Goal: Information Seeking & Learning: Learn about a topic

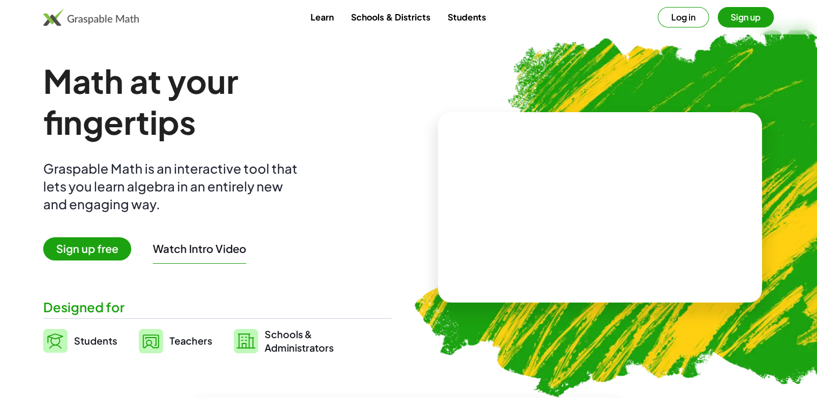
click at [582, 233] on video at bounding box center [600, 207] width 162 height 81
drag, startPoint x: 582, startPoint y: 233, endPoint x: 591, endPoint y: 266, distance: 33.7
click at [648, 265] on div at bounding box center [600, 207] width 324 height 191
click at [120, 254] on span "Sign up free" at bounding box center [87, 248] width 88 height 23
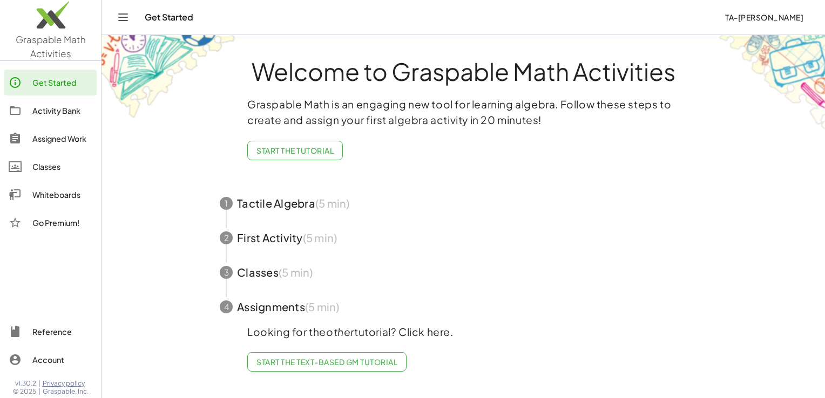
click at [375, 362] on span "Start the Text-based GM Tutorial" at bounding box center [326, 362] width 141 height 10
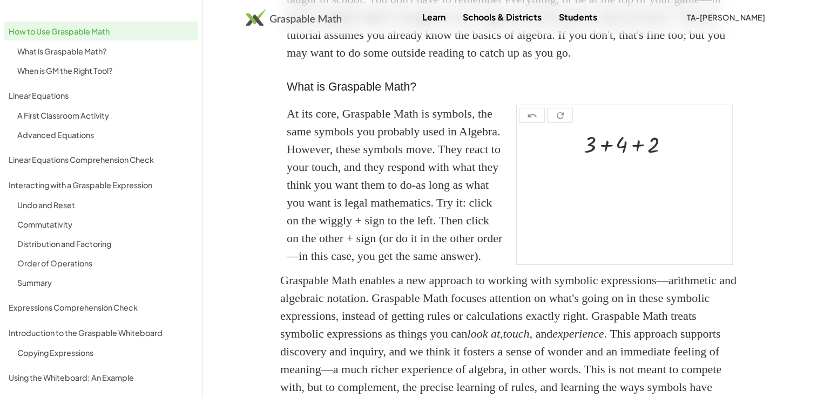
scroll to position [216, 0]
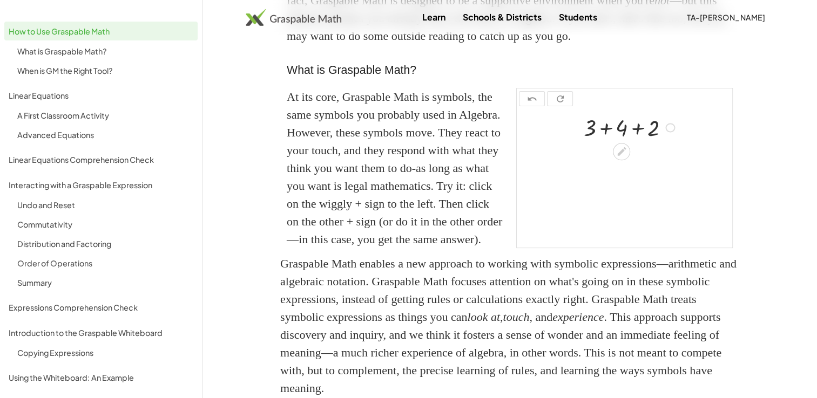
drag, startPoint x: 630, startPoint y: 163, endPoint x: 629, endPoint y: 168, distance: 5.5
click at [629, 142] on div at bounding box center [630, 127] width 105 height 30
drag, startPoint x: 641, startPoint y: 165, endPoint x: 631, endPoint y: 187, distance: 24.2
click at [639, 145] on div "+ 3 + 4 + 2" at bounding box center [624, 127] width 114 height 36
click at [637, 181] on div at bounding box center [624, 178] width 215 height 139
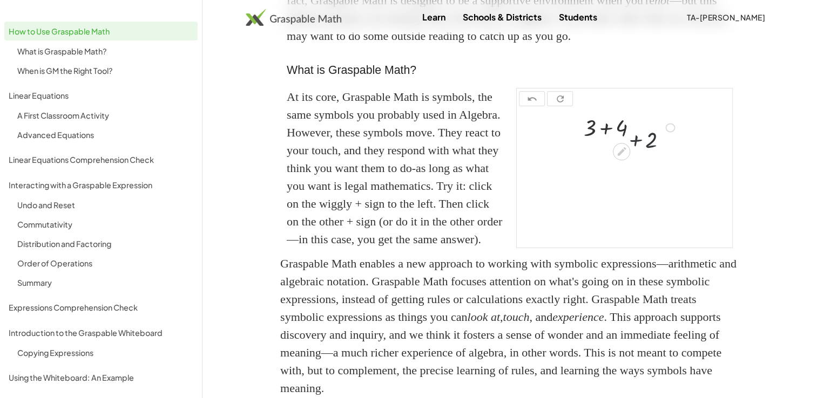
drag, startPoint x: 631, startPoint y: 187, endPoint x: 592, endPoint y: 193, distance: 40.5
click at [610, 193] on div at bounding box center [624, 178] width 215 height 139
click at [599, 194] on div at bounding box center [624, 178] width 215 height 139
drag, startPoint x: 592, startPoint y: 193, endPoint x: 587, endPoint y: 187, distance: 7.3
click at [587, 187] on div at bounding box center [624, 178] width 215 height 139
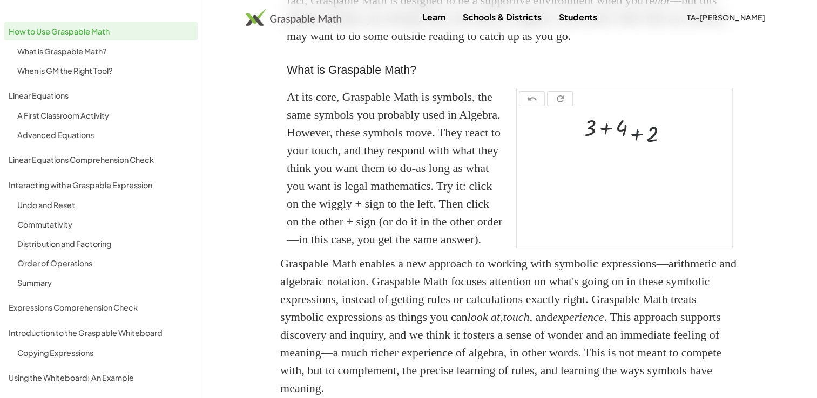
click at [587, 187] on div at bounding box center [624, 178] width 215 height 139
drag, startPoint x: 646, startPoint y: 160, endPoint x: 638, endPoint y: 145, distance: 16.4
click at [646, 142] on div at bounding box center [630, 127] width 105 height 30
click at [645, 142] on div at bounding box center [630, 127] width 105 height 30
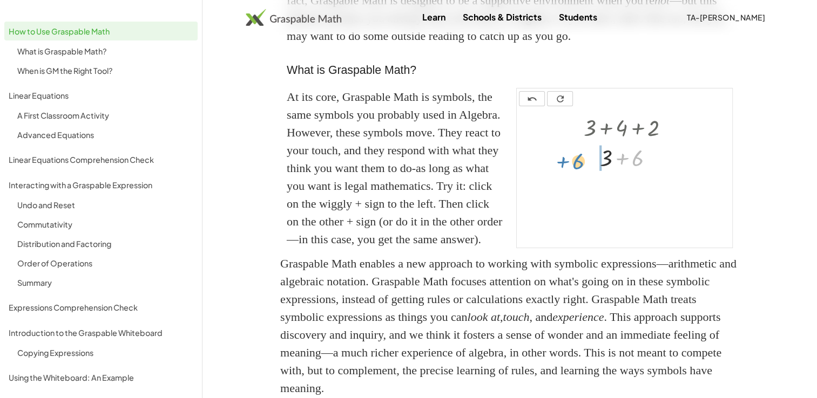
drag, startPoint x: 638, startPoint y: 145, endPoint x: 579, endPoint y: 157, distance: 60.0
click at [621, 128] on div "+ 3 + 4 + 2 + 6 + 3 + 6" at bounding box center [621, 128] width 0 height 0
drag, startPoint x: 579, startPoint y: 157, endPoint x: 581, endPoint y: 142, distance: 14.7
click at [581, 142] on div "undo refresh + 3 + 4 + 2 + 3 + 6 + 3 + 6 ×" at bounding box center [624, 168] width 215 height 159
drag, startPoint x: 622, startPoint y: 222, endPoint x: 639, endPoint y: 249, distance: 32.2
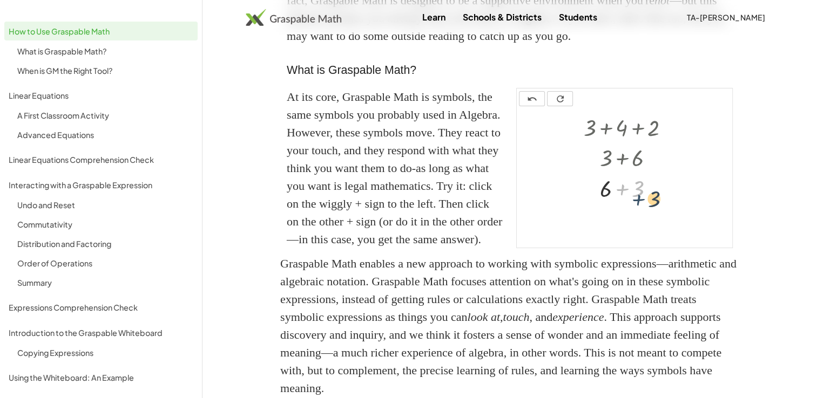
click at [647, 241] on div "+ 3 + 4 + 2 + 3 + 6 + 3 + 3 + 6" at bounding box center [624, 178] width 215 height 139
drag, startPoint x: 639, startPoint y: 249, endPoint x: 599, endPoint y: 240, distance: 41.0
click at [599, 240] on div "+ 3 + 4 + 2 + 3 + 6 + 3 + 3 + 6" at bounding box center [624, 178] width 215 height 139
click at [599, 206] on div "+ 3 + 4 + 2 + 3 + 6 + 3 + 3 + 6" at bounding box center [624, 157] width 114 height 97
drag, startPoint x: 627, startPoint y: 221, endPoint x: 587, endPoint y: 222, distance: 39.4
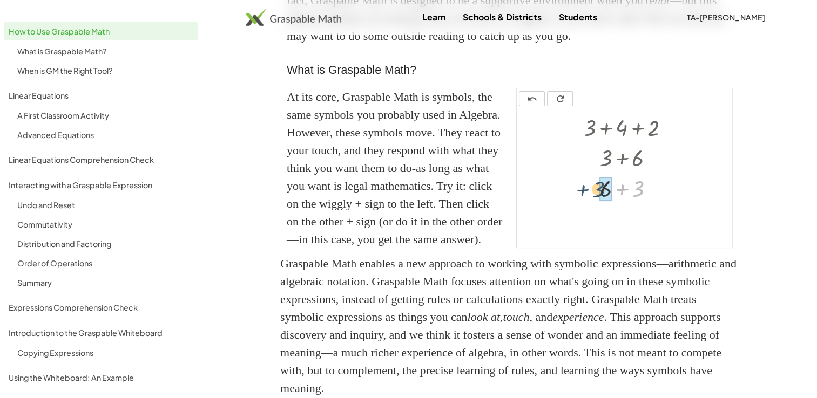
click at [587, 202] on div at bounding box center [630, 187] width 105 height 30
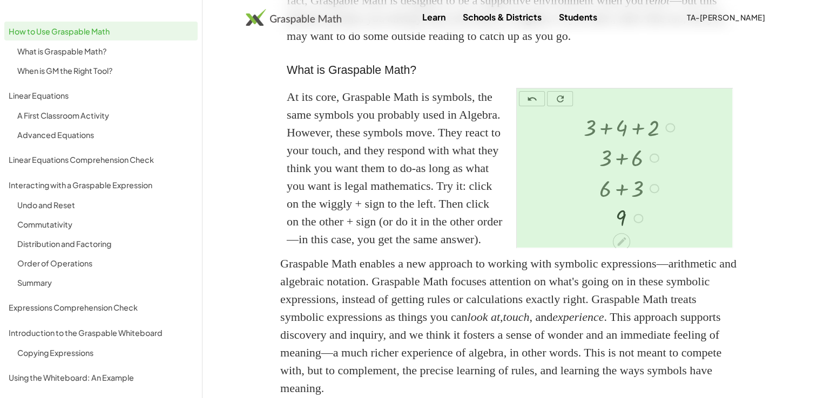
click at [637, 202] on div at bounding box center [630, 187] width 137 height 30
drag, startPoint x: 637, startPoint y: 221, endPoint x: 619, endPoint y: 222, distance: 17.8
click at [635, 202] on div at bounding box center [630, 187] width 137 height 30
drag, startPoint x: 619, startPoint y: 222, endPoint x: 608, endPoint y: 222, distance: 10.8
drag, startPoint x: 623, startPoint y: 247, endPoint x: 610, endPoint y: 215, distance: 34.9
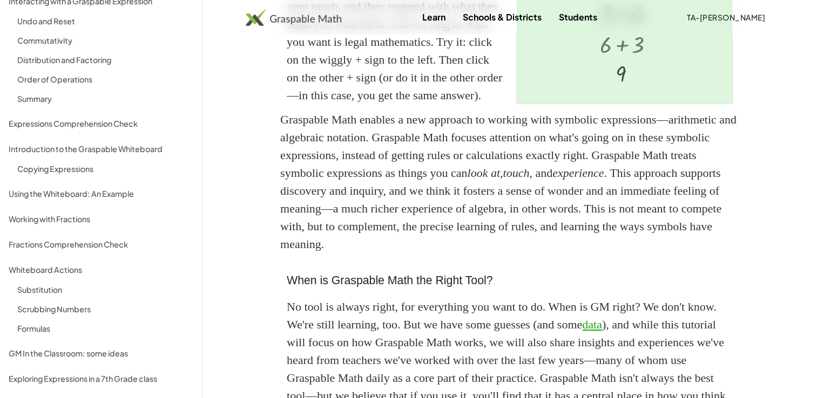
scroll to position [378, 0]
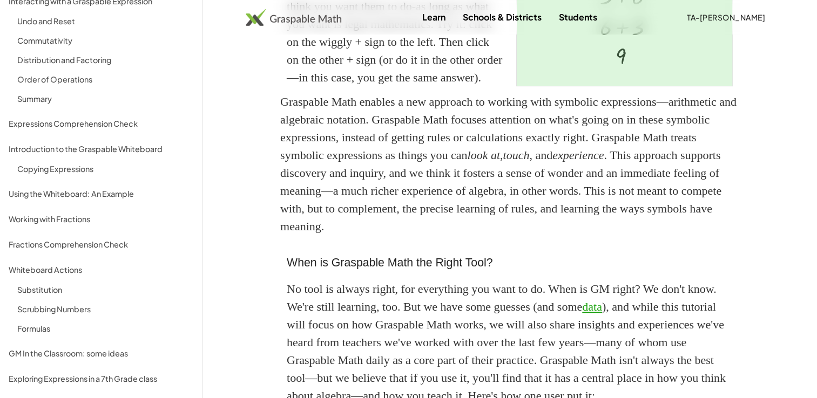
click at [324, 184] on p "Graspable Math enables a new approach to working with symbolic expressions—arit…" at bounding box center [509, 164] width 459 height 142
click at [324, 186] on p "Graspable Math enables a new approach to working with symbolic expressions—arit…" at bounding box center [509, 164] width 459 height 142
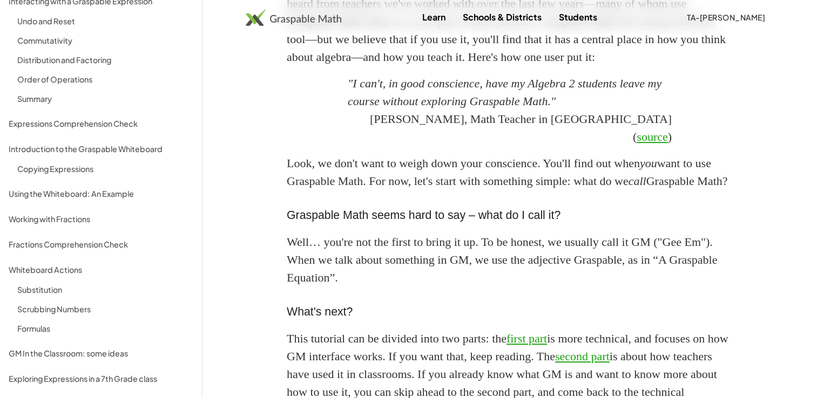
scroll to position [987, 0]
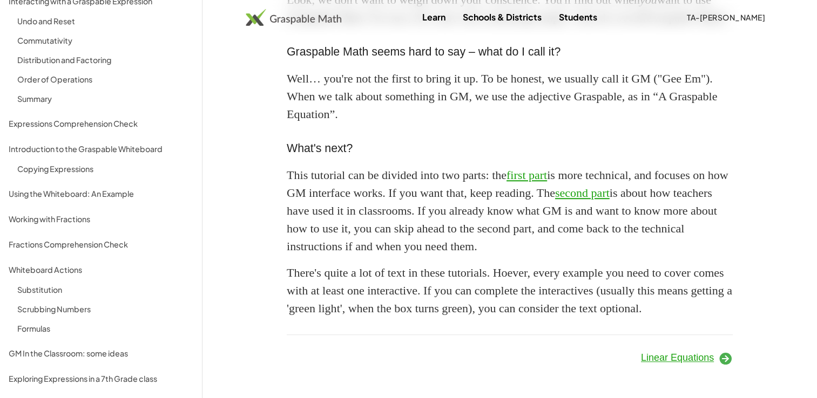
click at [669, 359] on span "Linear Equations" at bounding box center [677, 357] width 73 height 11
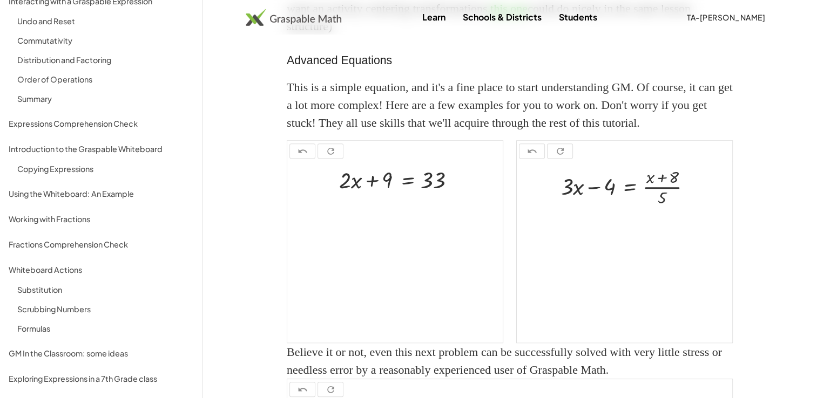
scroll to position [6, 0]
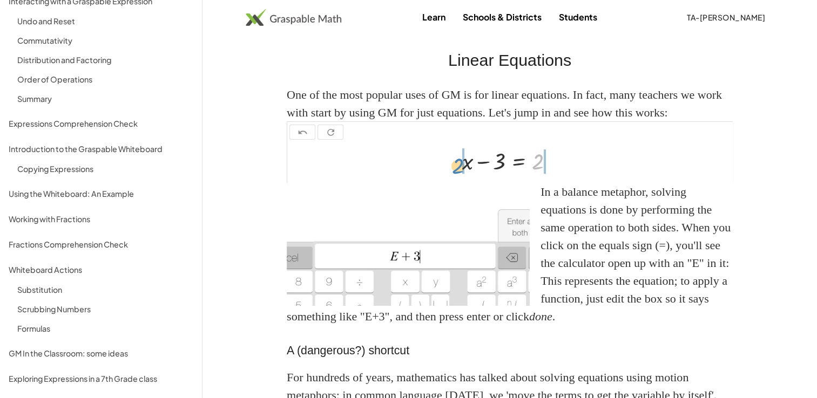
drag, startPoint x: 538, startPoint y: 162, endPoint x: 457, endPoint y: 166, distance: 81.1
click at [457, 166] on div at bounding box center [512, 160] width 111 height 30
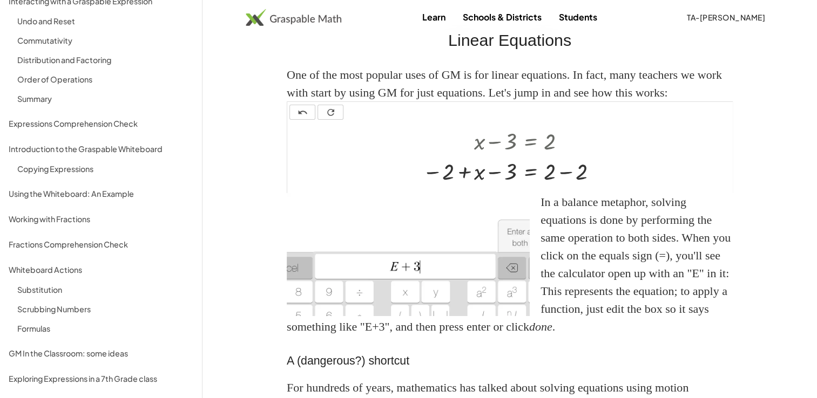
scroll to position [114, 0]
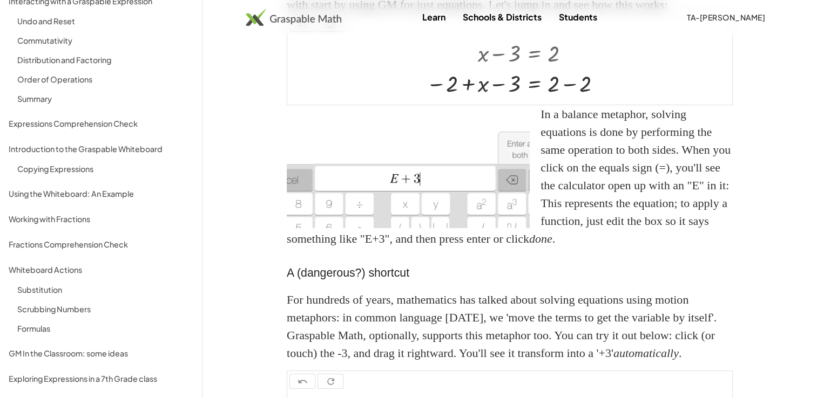
click at [434, 218] on img at bounding box center [408, 166] width 243 height 123
click at [442, 241] on p "In a balance metaphor, solving equations is done by performing the same operati…" at bounding box center [510, 176] width 446 height 142
drag, startPoint x: 442, startPoint y: 241, endPoint x: 449, endPoint y: 260, distance: 20.7
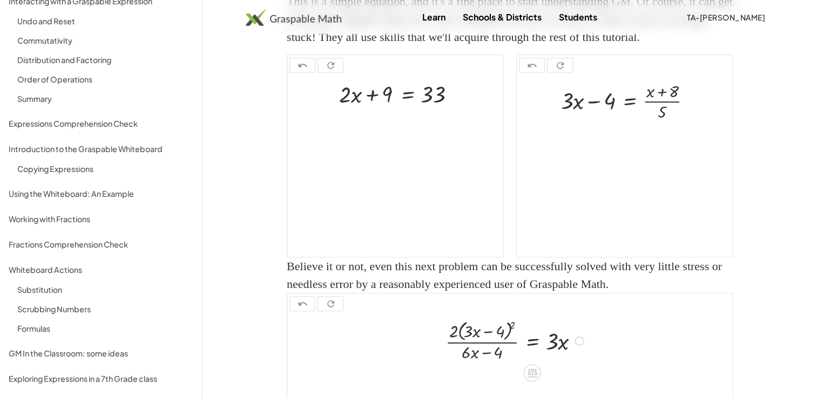
scroll to position [1139, 0]
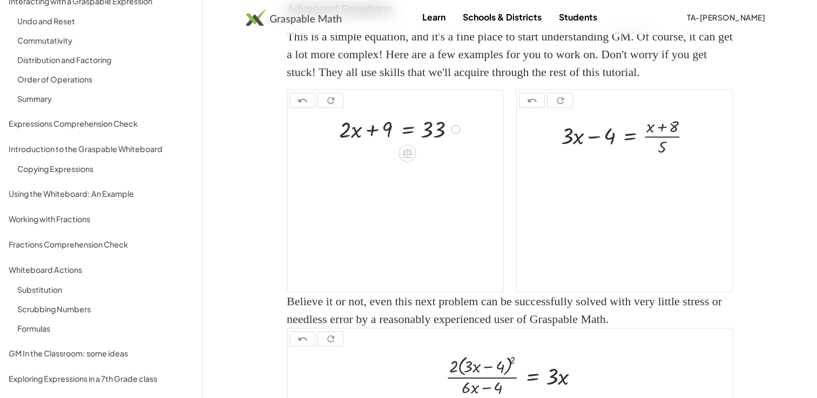
click at [435, 144] on div at bounding box center [401, 128] width 135 height 30
drag, startPoint x: 434, startPoint y: 201, endPoint x: 402, endPoint y: 204, distance: 33.0
click at [420, 144] on div at bounding box center [401, 128] width 135 height 30
click at [383, 144] on div at bounding box center [401, 128] width 135 height 30
click at [372, 144] on div at bounding box center [401, 128] width 135 height 30
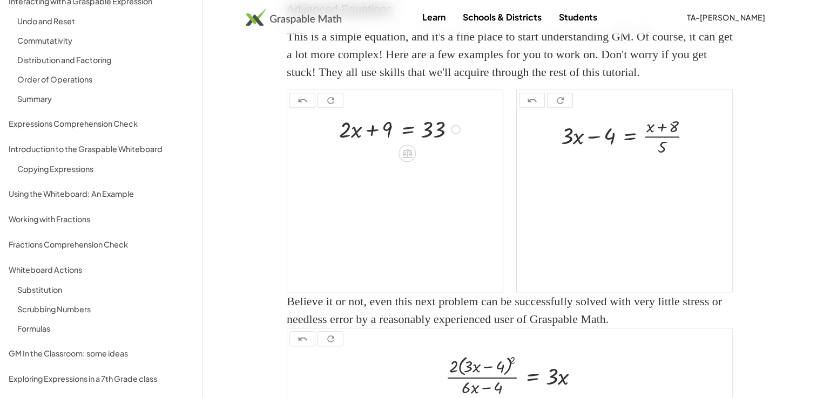
click at [351, 144] on div at bounding box center [401, 128] width 135 height 30
click at [352, 144] on div at bounding box center [401, 128] width 135 height 30
drag, startPoint x: 354, startPoint y: 186, endPoint x: 359, endPoint y: 180, distance: 7.7
click at [359, 180] on div "undo refresh · x + · 2 · x + 9 = 33 ×" at bounding box center [394, 191] width 215 height 202
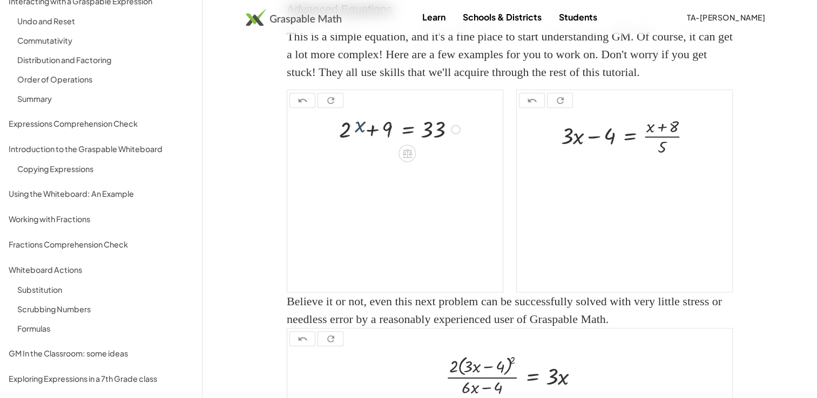
drag, startPoint x: 375, startPoint y: 174, endPoint x: 400, endPoint y: 171, distance: 25.0
click at [399, 111] on div "undo refresh" at bounding box center [394, 100] width 215 height 21
drag, startPoint x: 354, startPoint y: 202, endPoint x: 456, endPoint y: 200, distance: 102.0
click at [456, 144] on div at bounding box center [401, 128] width 135 height 30
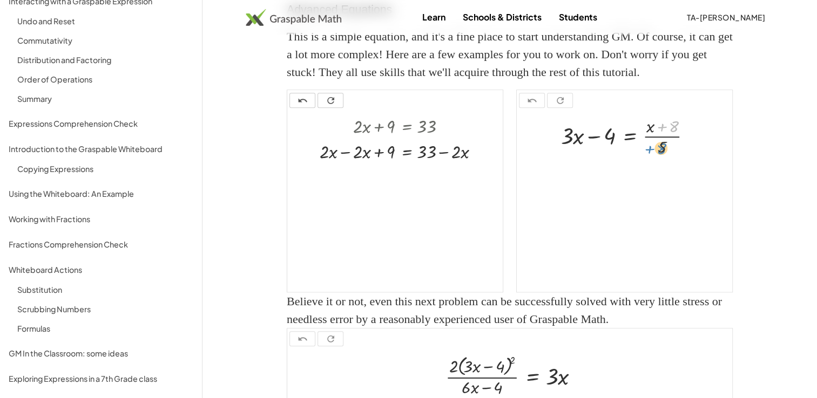
drag, startPoint x: 673, startPoint y: 197, endPoint x: 661, endPoint y: 219, distance: 25.4
click at [661, 158] on div at bounding box center [630, 135] width 150 height 44
drag, startPoint x: 663, startPoint y: 196, endPoint x: 637, endPoint y: 226, distance: 39.4
drag, startPoint x: 653, startPoint y: 198, endPoint x: 678, endPoint y: 222, distance: 34.7
click at [678, 158] on div at bounding box center [630, 135] width 150 height 44
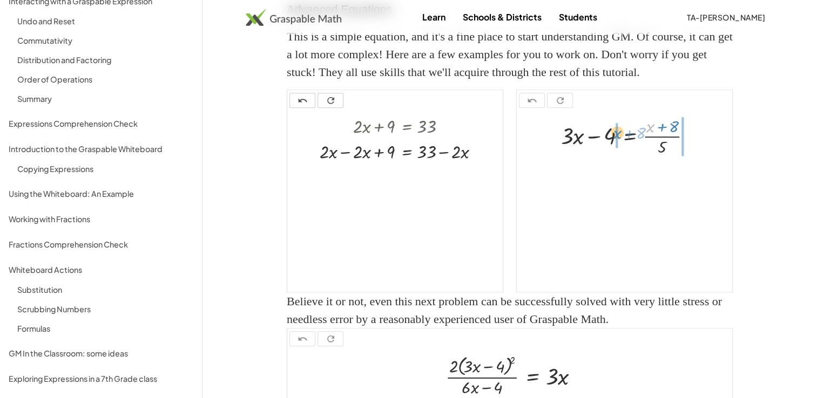
drag, startPoint x: 649, startPoint y: 197, endPoint x: 616, endPoint y: 203, distance: 34.0
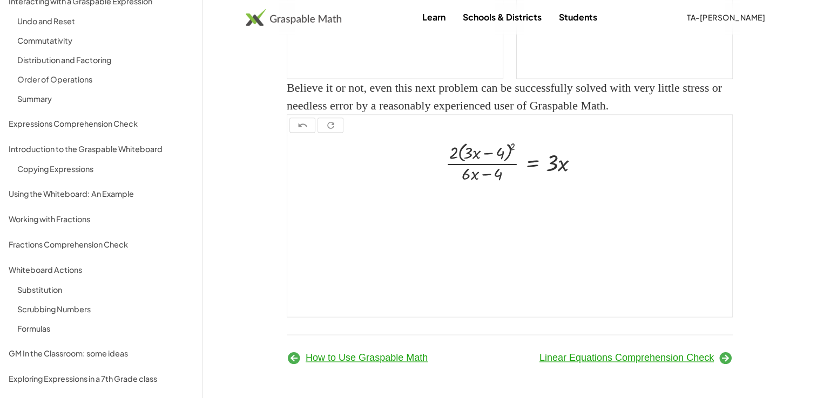
scroll to position [1423, 0]
click at [48, 293] on div "Substitution" at bounding box center [105, 289] width 176 height 13
click at [83, 36] on div "Commutativity" at bounding box center [105, 40] width 176 height 13
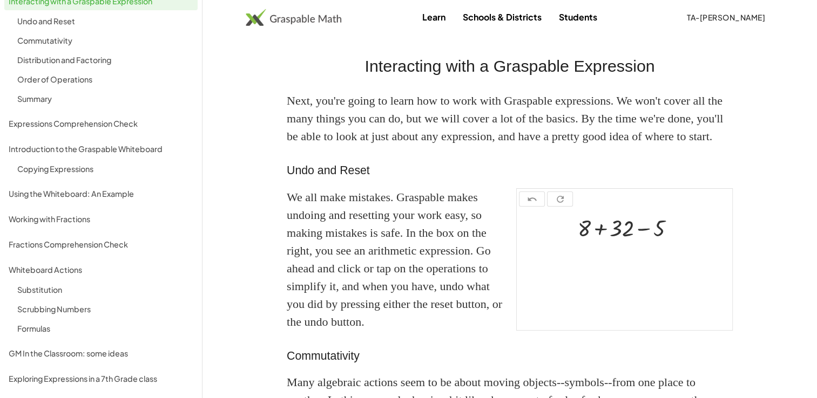
click at [721, 16] on span "Ta-[PERSON_NAME]" at bounding box center [726, 17] width 78 height 10
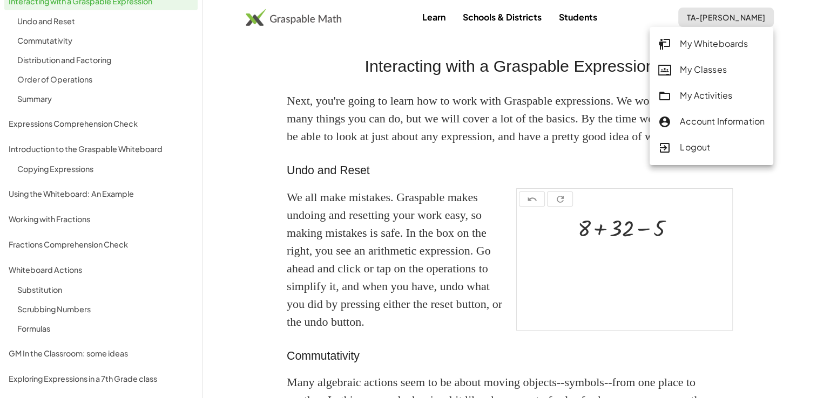
click at [702, 43] on div "My Whiteboards" at bounding box center [711, 44] width 106 height 14
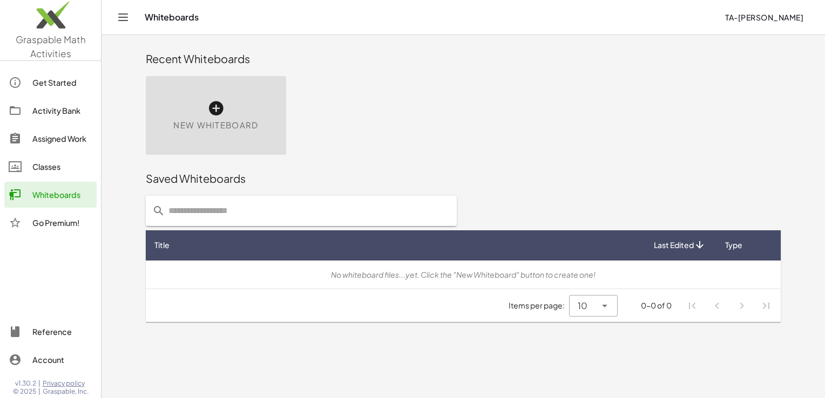
click at [222, 109] on icon at bounding box center [215, 108] width 17 height 17
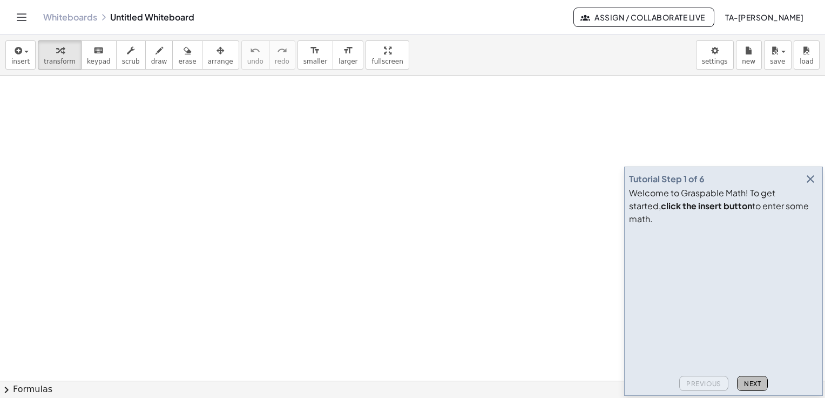
click at [755, 389] on button "Next" at bounding box center [752, 383] width 31 height 15
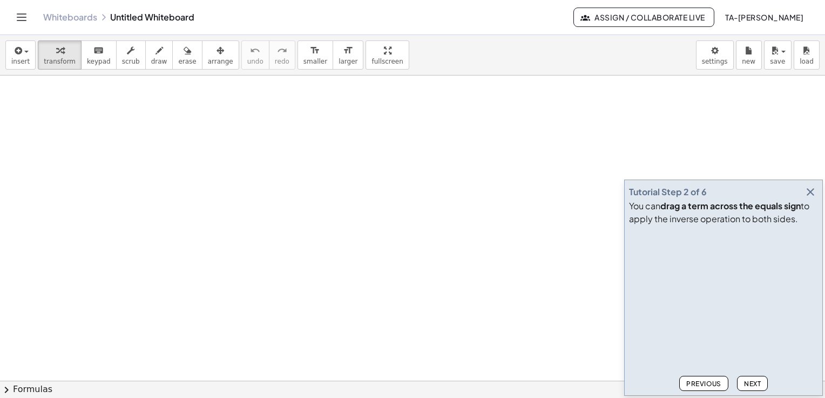
click at [755, 389] on button "Next" at bounding box center [752, 383] width 31 height 15
click at [755, 389] on button "chevron_right Formulas" at bounding box center [412, 389] width 825 height 17
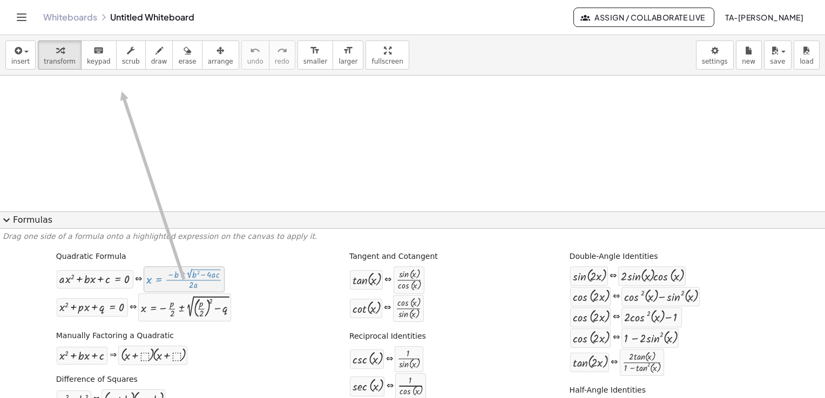
drag, startPoint x: 162, startPoint y: 284, endPoint x: 121, endPoint y: 92, distance: 196.9
drag, startPoint x: 190, startPoint y: 276, endPoint x: 119, endPoint y: 278, distance: 71.3
click at [119, 278] on div at bounding box center [94, 279] width 71 height 12
click at [110, 282] on div at bounding box center [94, 279] width 71 height 12
drag, startPoint x: 110, startPoint y: 282, endPoint x: 80, endPoint y: 100, distance: 184.9
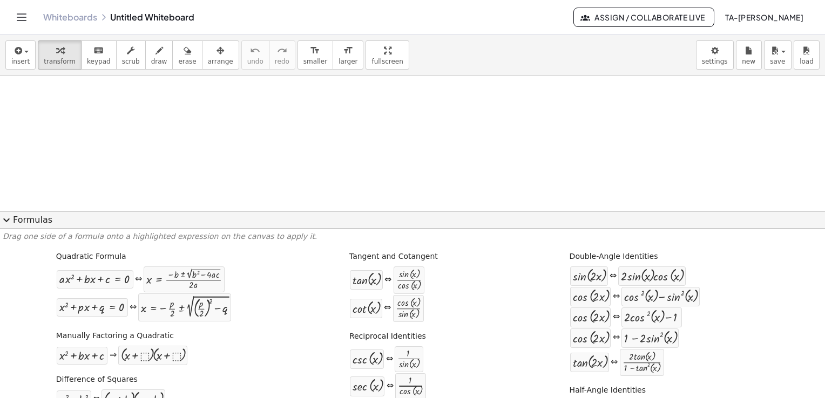
click at [80, 112] on div at bounding box center [412, 382] width 825 height 612
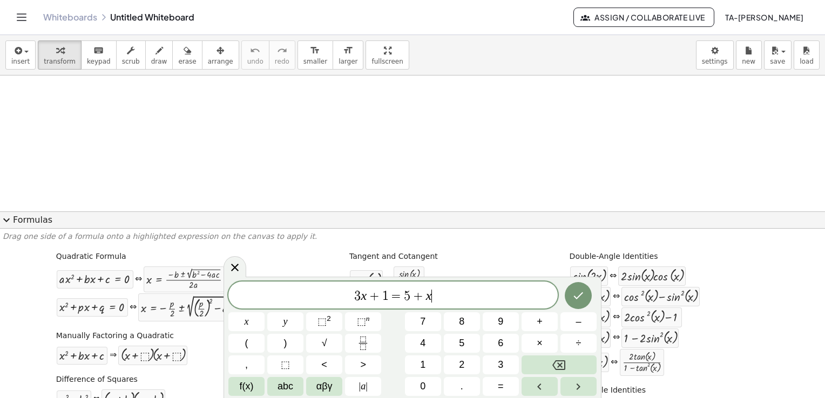
drag, startPoint x: 80, startPoint y: 112, endPoint x: 84, endPoint y: 207, distance: 95.0
click at [84, 207] on div at bounding box center [412, 382] width 825 height 612
click at [574, 301] on icon "Done" at bounding box center [578, 295] width 13 height 13
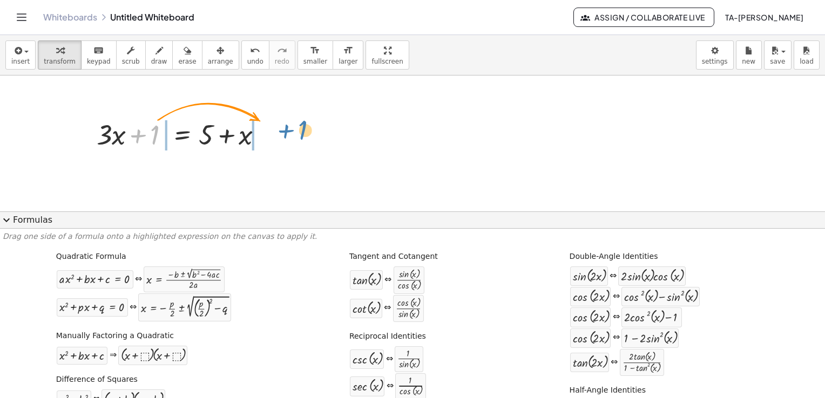
drag, startPoint x: 154, startPoint y: 125, endPoint x: 302, endPoint y: 120, distance: 148.0
click at [302, 120] on div "+ 1 + · 3 · x + 1 = + 5 + x" at bounding box center [412, 382] width 825 height 612
click at [276, 120] on div at bounding box center [183, 134] width 185 height 37
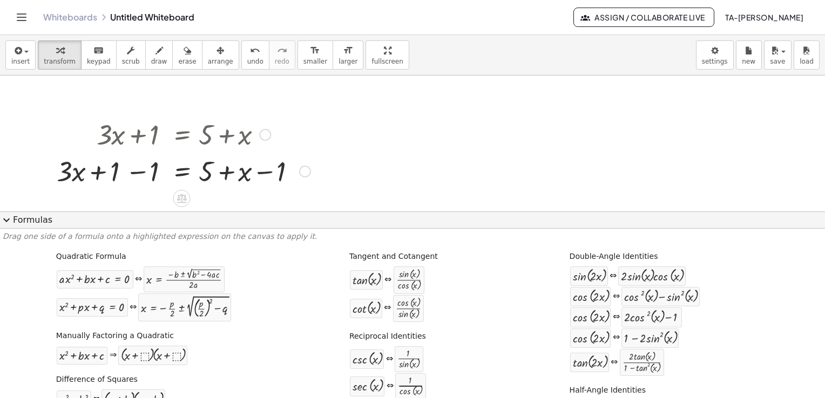
drag, startPoint x: 144, startPoint y: 133, endPoint x: 171, endPoint y: 134, distance: 27.0
click at [171, 134] on div at bounding box center [183, 134] width 264 height 37
click at [307, 168] on div at bounding box center [305, 172] width 12 height 12
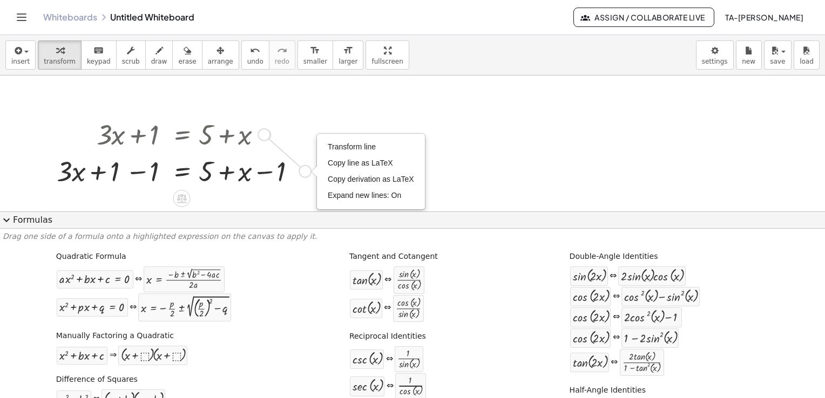
drag, startPoint x: 307, startPoint y: 168, endPoint x: 263, endPoint y: 130, distance: 58.1
click at [181, 135] on div "+ · 3 · x + 1 = + 5 + x + · 3 · x = + 5 + x + 1 − 1 − 1 Transform line Copy lin…" at bounding box center [181, 135] width 0 height 0
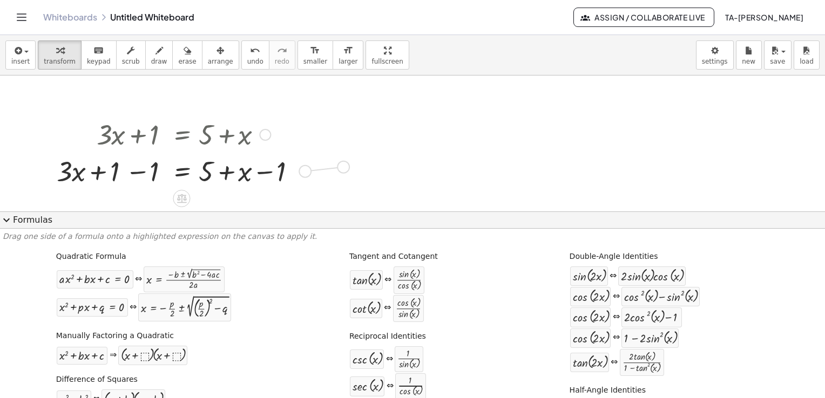
drag, startPoint x: 307, startPoint y: 169, endPoint x: 345, endPoint y: 165, distance: 38.6
click at [345, 165] on div "+ · 3 · x + 1 = + 5 + x + · 3 · x = + 5 + x + 1 − 1 − 1 Transform line Copy lin…" at bounding box center [412, 382] width 825 height 612
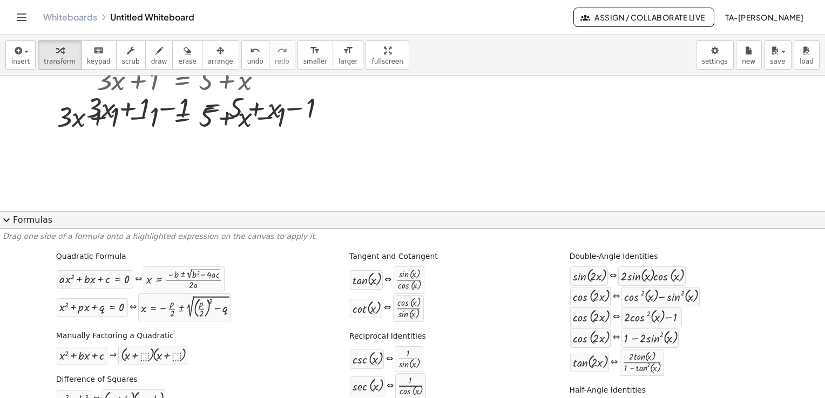
scroll to position [54, 0]
drag, startPoint x: 337, startPoint y: 109, endPoint x: 330, endPoint y: 141, distance: 33.0
click at [330, 141] on div "+ · 3 · x + 1 = + 5 + x + · 3 · x = + 5 + x + 1 − 1 − 1 Transform line Copy lin…" at bounding box center [412, 158] width 825 height 273
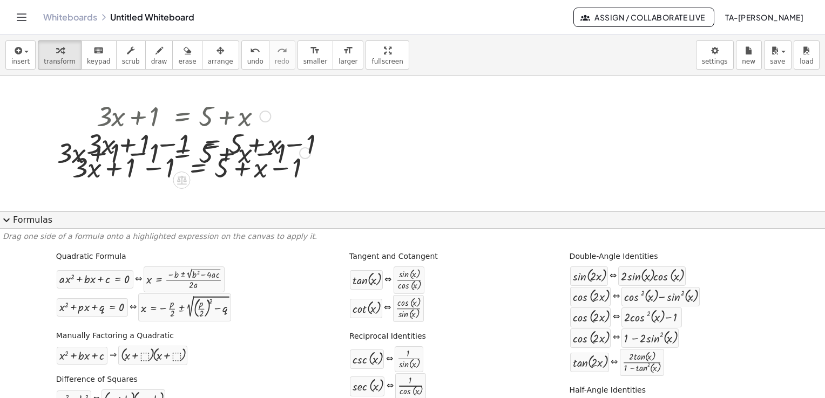
scroll to position [0, 0]
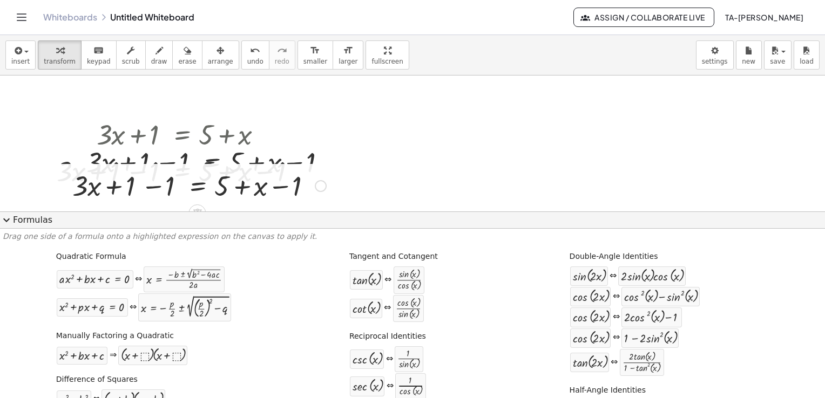
click at [230, 183] on div at bounding box center [199, 185] width 264 height 37
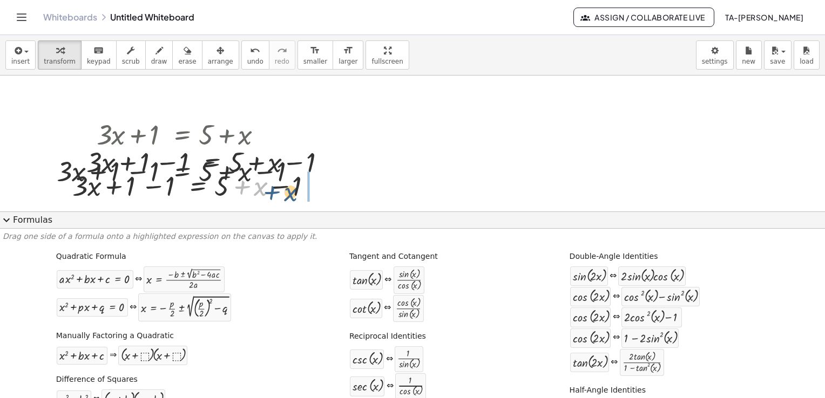
drag, startPoint x: 234, startPoint y: 188, endPoint x: 271, endPoint y: 146, distance: 56.3
click at [274, 187] on div at bounding box center [199, 185] width 264 height 37
click at [279, 179] on div at bounding box center [199, 185] width 264 height 37
drag, startPoint x: 271, startPoint y: 146, endPoint x: 245, endPoint y: 126, distance: 32.4
click at [245, 126] on div "+ · 3 · x + 1 = + 5 + x + · 3 · x = + 5 + x + 1 − 1 − 1 Transform line Copy lin…" at bounding box center [412, 212] width 825 height 273
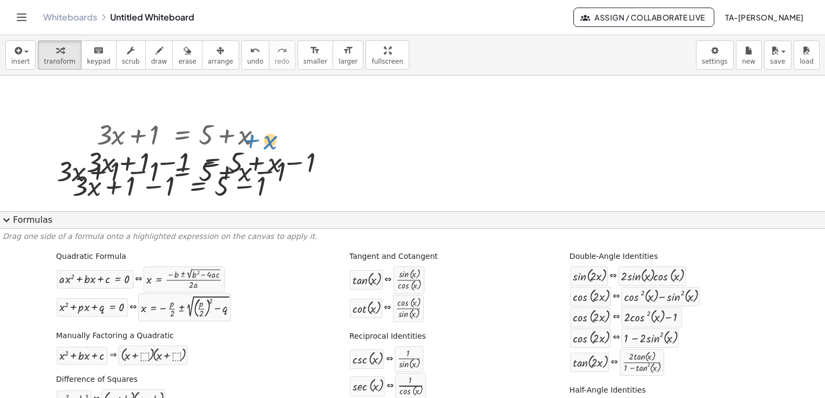
click at [245, 126] on div at bounding box center [183, 134] width 264 height 37
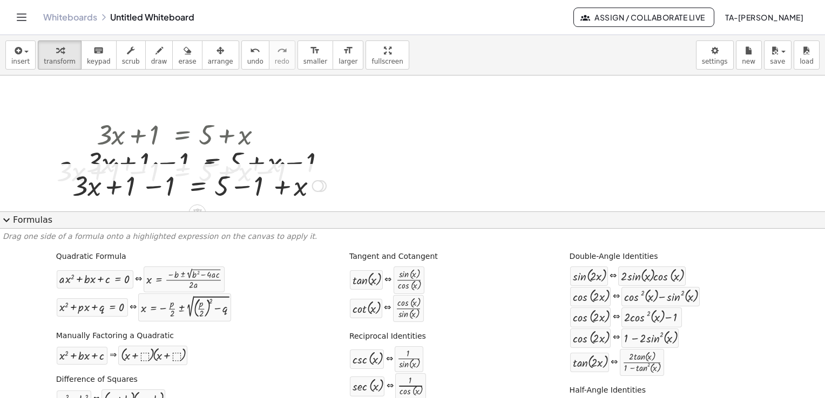
click at [303, 191] on div at bounding box center [199, 185] width 264 height 37
click at [303, 192] on div at bounding box center [199, 185] width 264 height 37
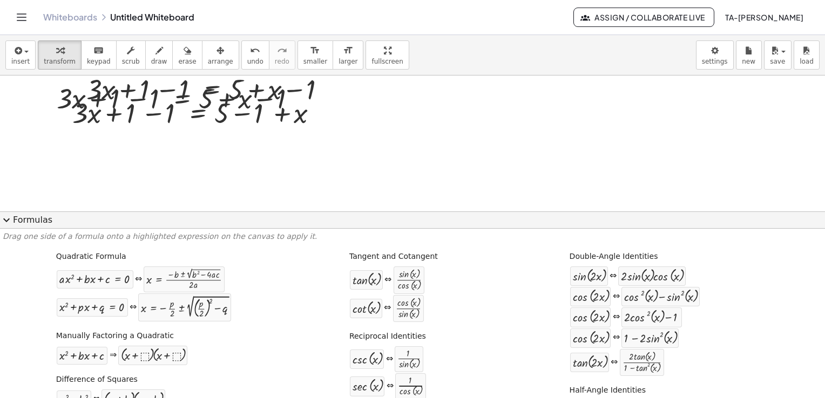
scroll to position [29, 0]
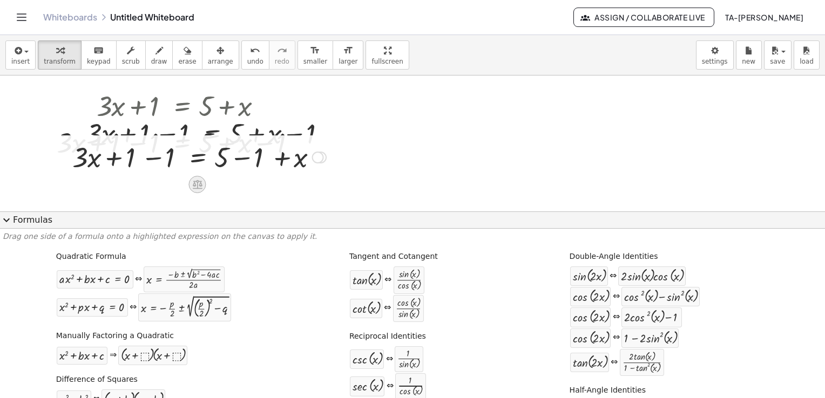
click at [197, 182] on icon at bounding box center [198, 184] width 10 height 9
click at [239, 186] on icon at bounding box center [240, 185] width 10 height 10
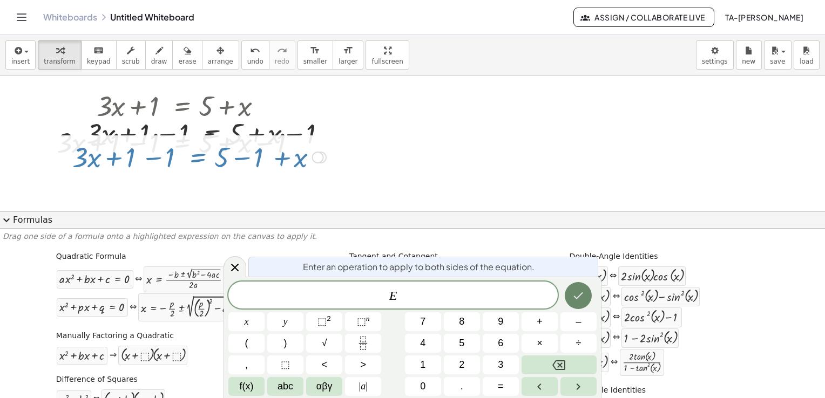
click at [571, 297] on button "Done" at bounding box center [578, 295] width 27 height 27
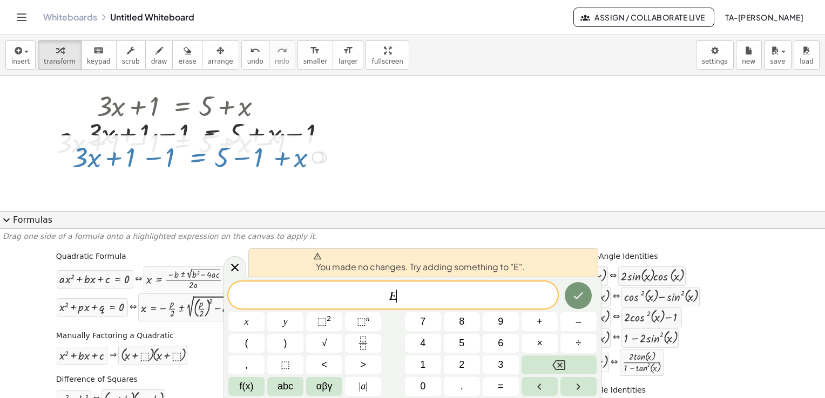
click at [380, 181] on div at bounding box center [412, 183] width 825 height 273
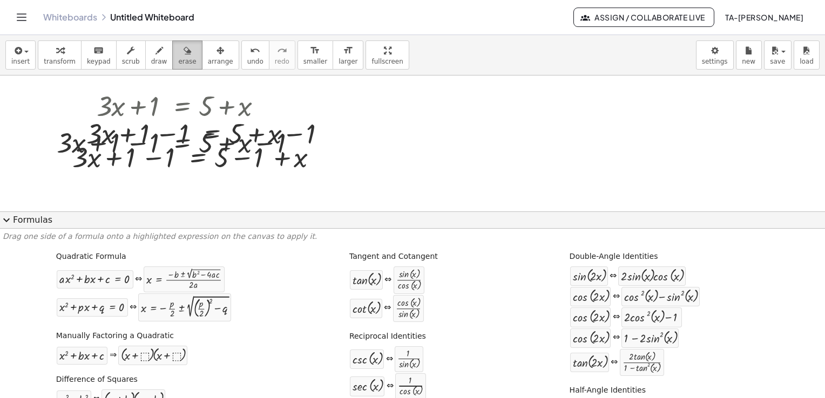
click at [178, 59] on span "erase" at bounding box center [187, 62] width 18 height 8
click at [178, 58] on span "erase" at bounding box center [187, 62] width 18 height 8
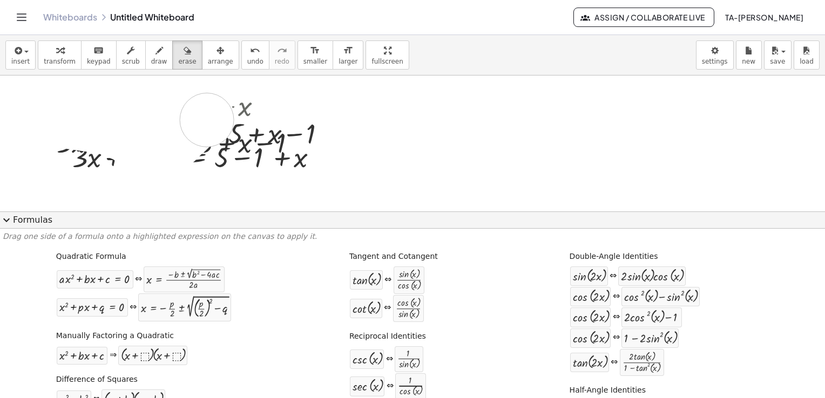
drag, startPoint x: 162, startPoint y: 112, endPoint x: 247, endPoint y: 121, distance: 85.2
click at [224, 159] on div at bounding box center [412, 183] width 825 height 273
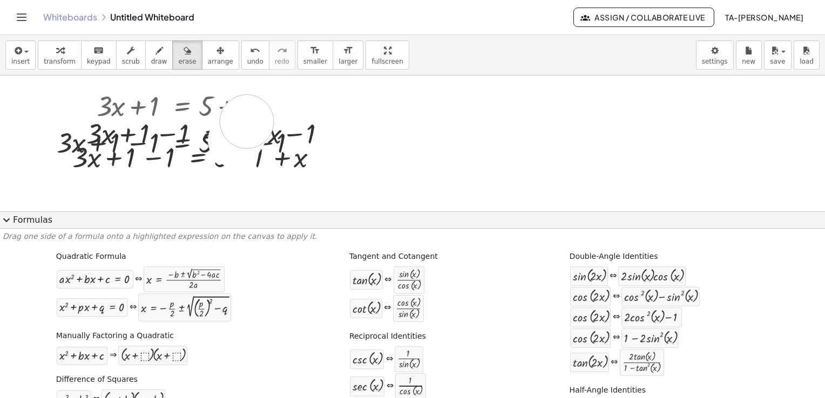
drag, startPoint x: 247, startPoint y: 121, endPoint x: 268, endPoint y: 153, distance: 38.9
click at [248, 120] on div at bounding box center [412, 183] width 825 height 273
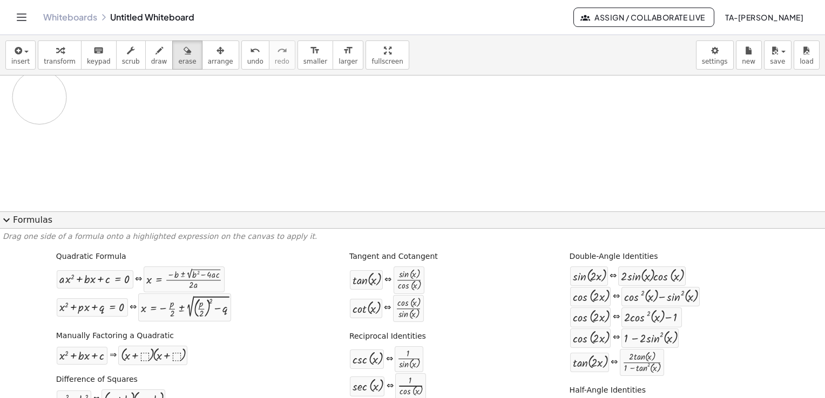
drag, startPoint x: 268, startPoint y: 153, endPoint x: 39, endPoint y: 97, distance: 235.8
click at [39, 97] on div at bounding box center [412, 183] width 825 height 273
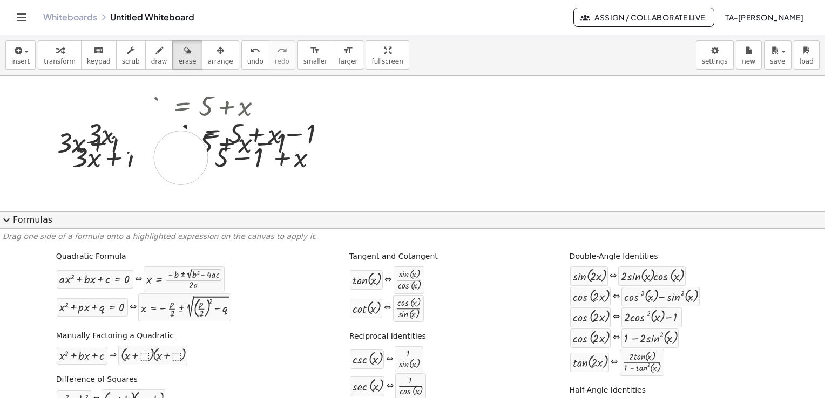
drag, startPoint x: 114, startPoint y: 93, endPoint x: 199, endPoint y: 166, distance: 112.5
click at [199, 166] on div at bounding box center [412, 183] width 825 height 273
click at [237, 142] on div at bounding box center [412, 183] width 825 height 273
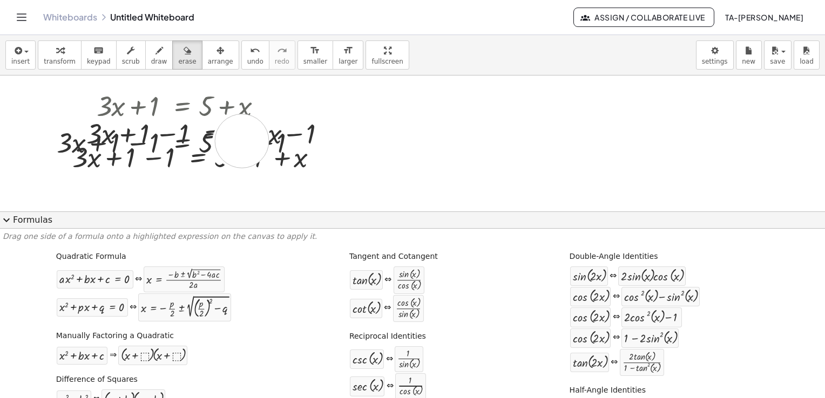
drag, startPoint x: 242, startPoint y: 140, endPoint x: 271, endPoint y: 130, distance: 31.1
click at [270, 129] on div at bounding box center [412, 183] width 825 height 273
drag, startPoint x: 287, startPoint y: 134, endPoint x: 319, endPoint y: 154, distance: 38.0
click at [307, 146] on div at bounding box center [412, 183] width 825 height 273
click at [321, 156] on div at bounding box center [412, 183] width 825 height 273
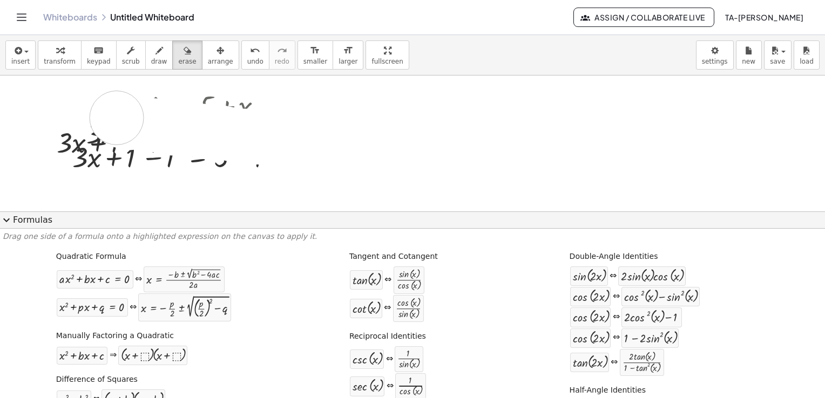
drag, startPoint x: 312, startPoint y: 150, endPoint x: 107, endPoint y: 111, distance: 208.2
click at [107, 111] on div at bounding box center [412, 183] width 825 height 273
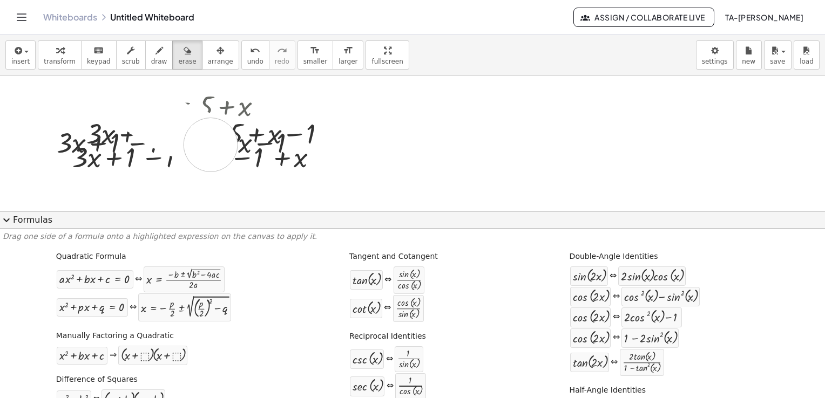
drag, startPoint x: 102, startPoint y: 89, endPoint x: 210, endPoint y: 144, distance: 121.7
click at [210, 144] on div at bounding box center [412, 183] width 825 height 273
drag, startPoint x: 173, startPoint y: 99, endPoint x: 190, endPoint y: 151, distance: 54.6
click at [190, 151] on div at bounding box center [412, 183] width 825 height 273
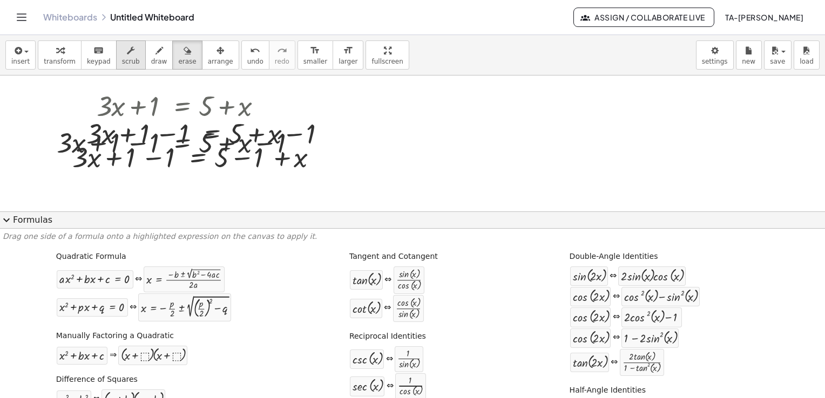
click at [127, 55] on icon "button" at bounding box center [131, 50] width 8 height 13
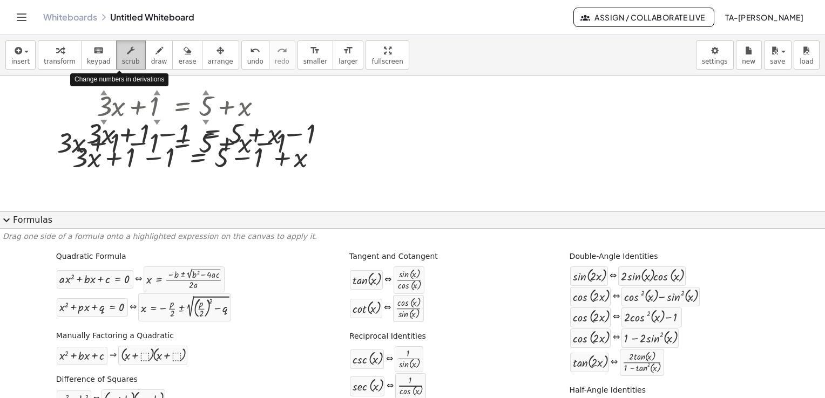
click at [122, 60] on span "scrub" at bounding box center [131, 62] width 18 height 8
drag, startPoint x: 138, startPoint y: 112, endPoint x: 116, endPoint y: 124, distance: 25.1
click at [181, 106] on div "+ · 3 ▲ ▼ · x + 1 ▲ ▼ = + 5 ▲ ▼ + x + · 3 · x = + 5 + x + 1 − 1 − 1 Transform l…" at bounding box center [181, 106] width 0 height 0
click at [132, 87] on div at bounding box center [183, 105] width 264 height 37
click at [151, 59] on span "draw" at bounding box center [159, 62] width 16 height 8
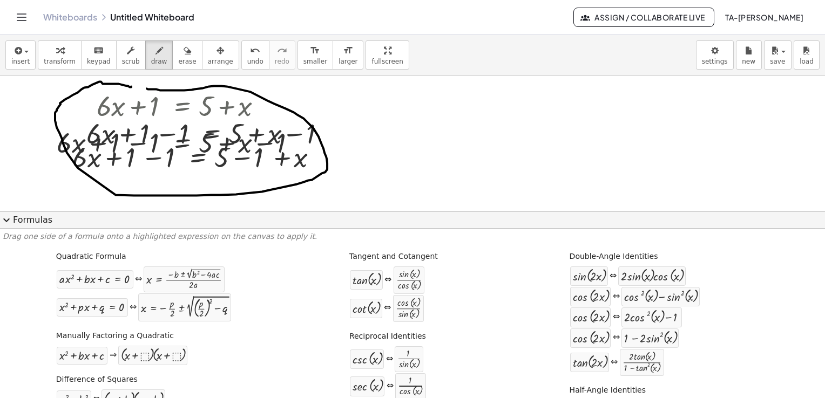
drag, startPoint x: 131, startPoint y: 86, endPoint x: 138, endPoint y: 86, distance: 7.0
click at [138, 86] on div at bounding box center [412, 183] width 825 height 273
click at [178, 59] on span "erase" at bounding box center [187, 62] width 18 height 8
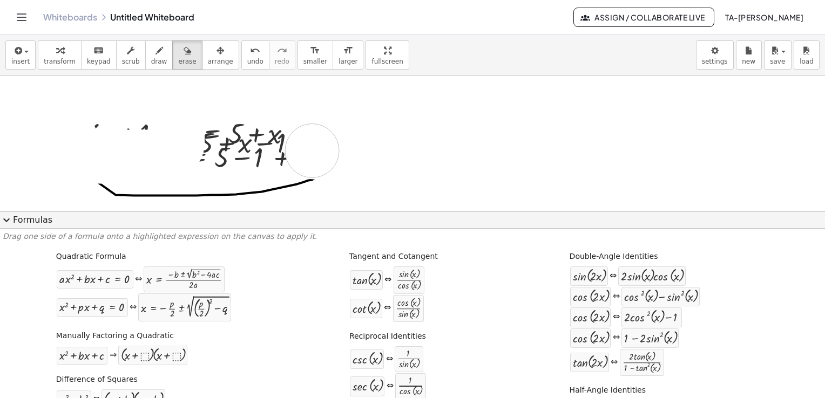
drag, startPoint x: 177, startPoint y: 114, endPoint x: 294, endPoint y: 165, distance: 127.1
click at [304, 165] on div at bounding box center [412, 183] width 825 height 273
click at [300, 165] on div at bounding box center [412, 183] width 825 height 273
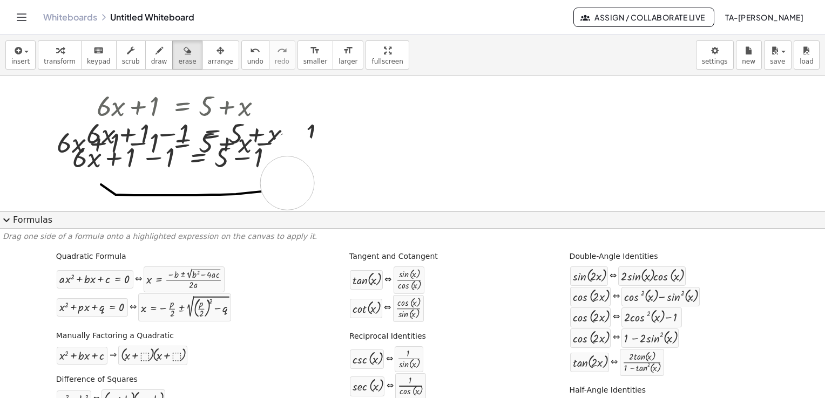
drag, startPoint x: 294, startPoint y: 158, endPoint x: 275, endPoint y: 172, distance: 23.5
click at [284, 183] on div at bounding box center [412, 183] width 825 height 273
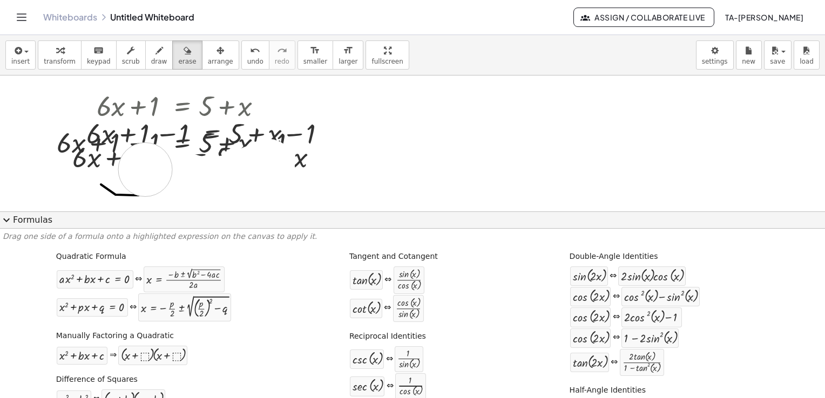
drag, startPoint x: 254, startPoint y: 172, endPoint x: 76, endPoint y: 120, distance: 185.5
click at [84, 144] on div at bounding box center [412, 183] width 825 height 273
